Goal: Information Seeking & Learning: Learn about a topic

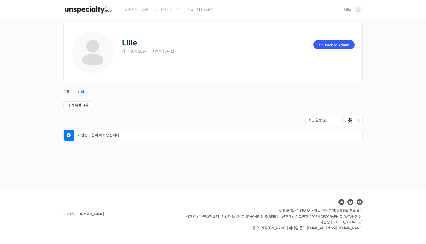
click at [78, 90] on div "강의" at bounding box center [81, 93] width 7 height 8
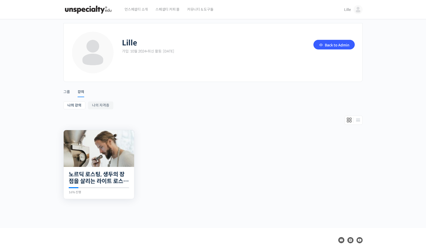
click at [85, 144] on img at bounding box center [99, 148] width 70 height 37
click at [337, 44] on link "Back to Admin" at bounding box center [333, 45] width 41 height 10
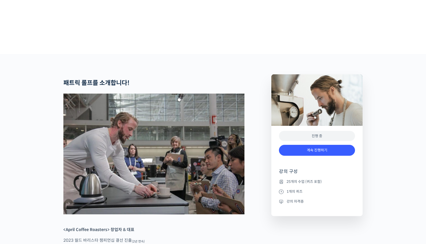
scroll to position [142, 0]
click at [308, 156] on link "계속 진행하기" at bounding box center [317, 150] width 76 height 11
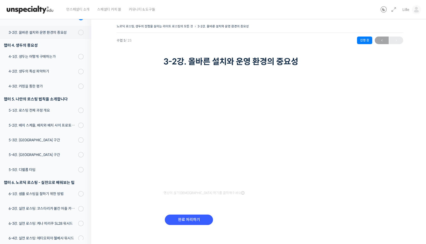
scroll to position [153, 0]
